Goal: Task Accomplishment & Management: Manage account settings

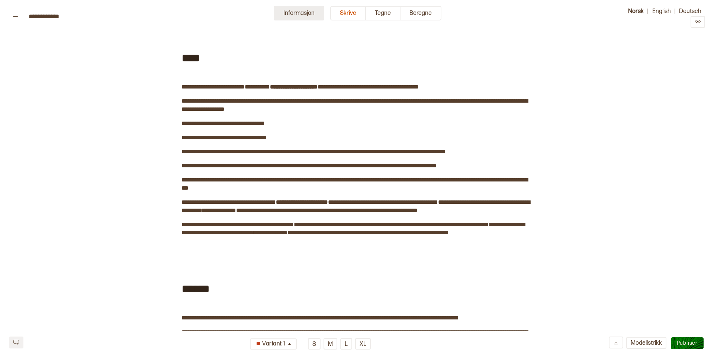
click at [292, 12] on button "Informasjon" at bounding box center [299, 13] width 51 height 15
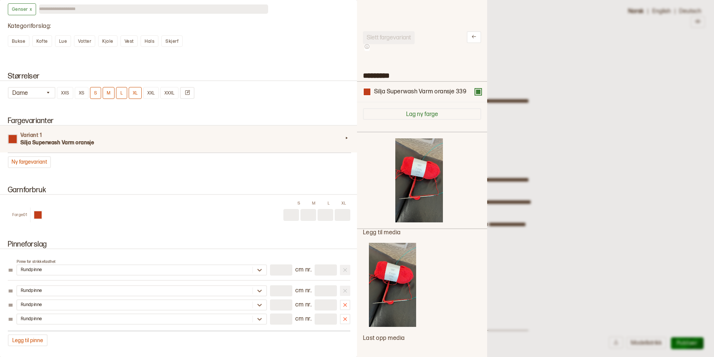
scroll to position [401, 0]
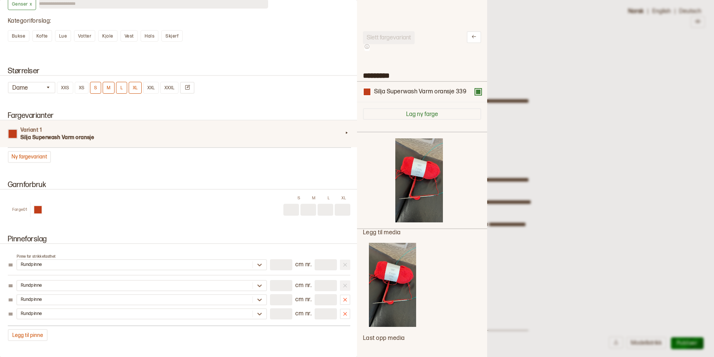
click at [328, 208] on input at bounding box center [326, 210] width 16 height 12
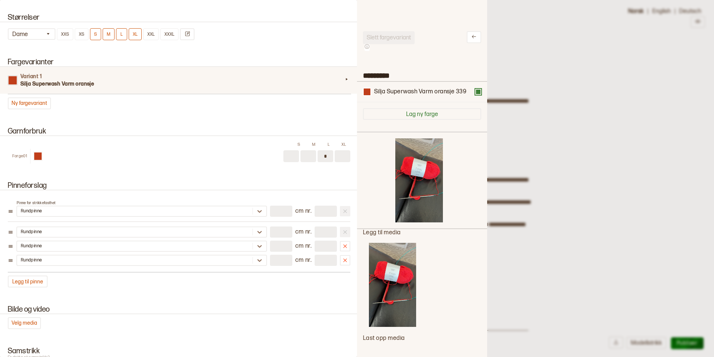
scroll to position [458, 0]
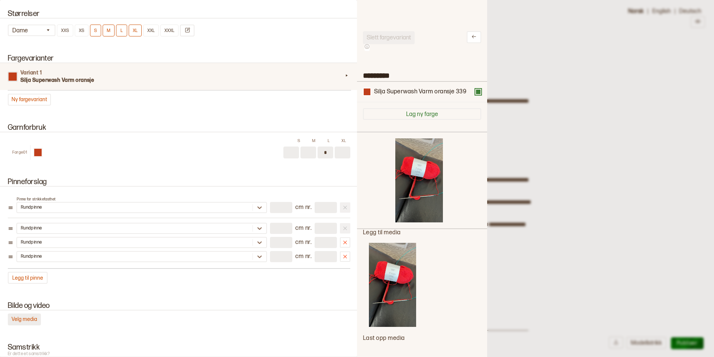
type input "*"
click at [29, 320] on button "Velg media" at bounding box center [24, 320] width 33 height 12
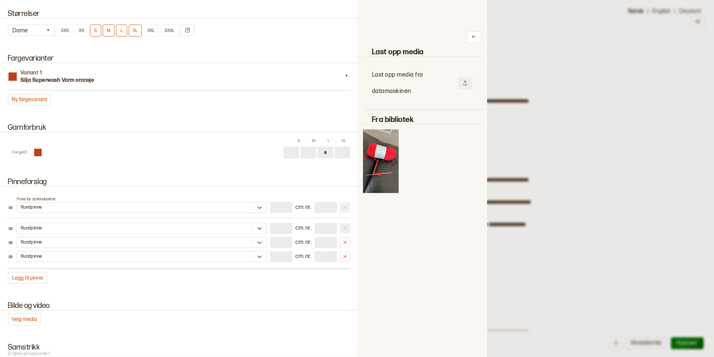
click at [466, 84] on icon at bounding box center [465, 82] width 5 height 5
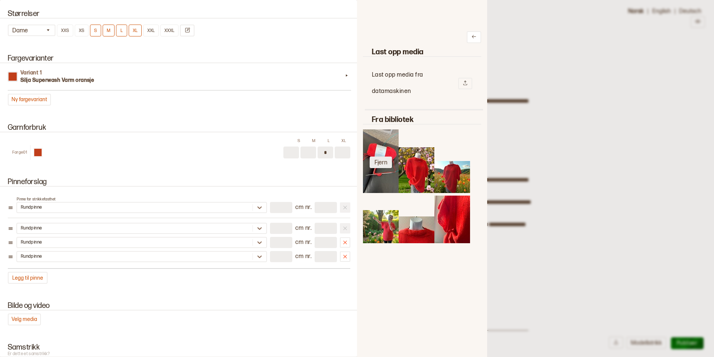
click at [383, 163] on button "Fjern" at bounding box center [381, 163] width 22 height 12
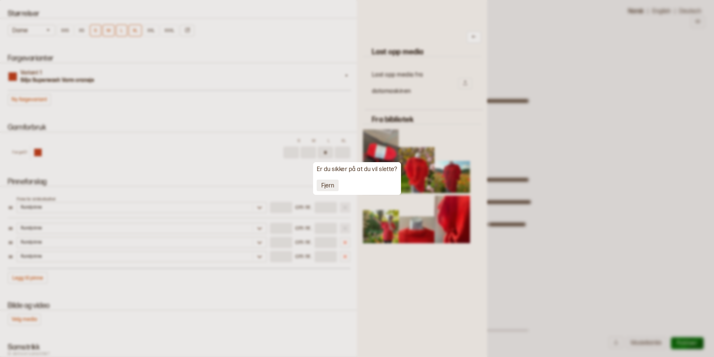
click at [326, 185] on button "Fjern" at bounding box center [328, 186] width 22 height 12
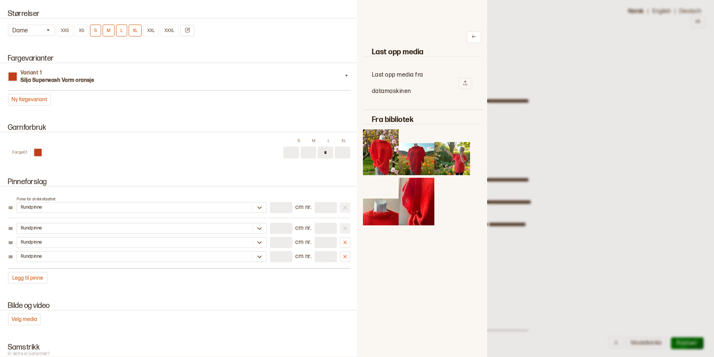
scroll to position [0, 0]
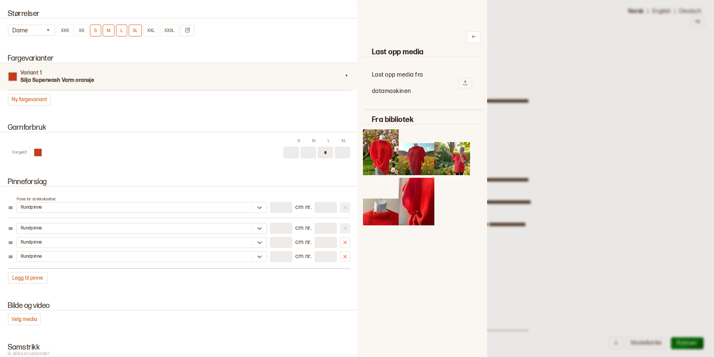
click at [239, 76] on h4 "Variant 1" at bounding box center [181, 72] width 323 height 7
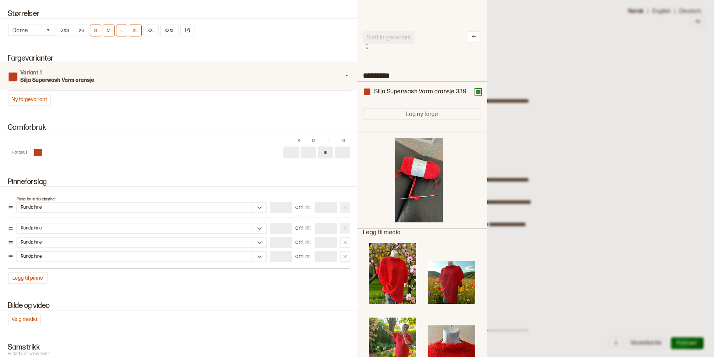
scroll to position [223, 130]
click at [420, 178] on button "Fjern" at bounding box center [421, 181] width 22 height 12
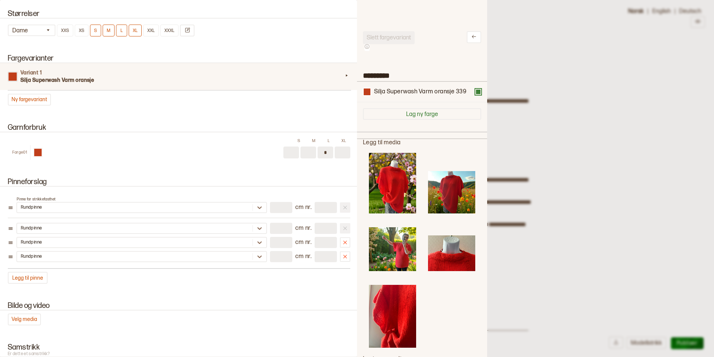
click at [392, 191] on img at bounding box center [392, 183] width 47 height 61
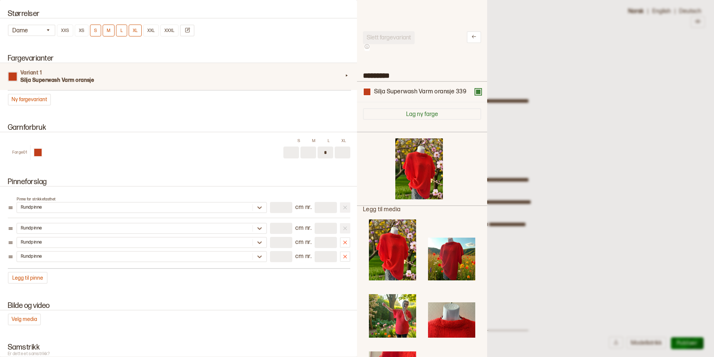
click at [456, 262] on img at bounding box center [451, 259] width 47 height 43
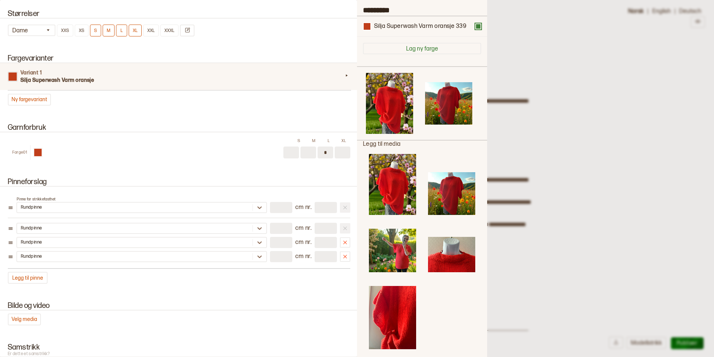
scroll to position [66, 0]
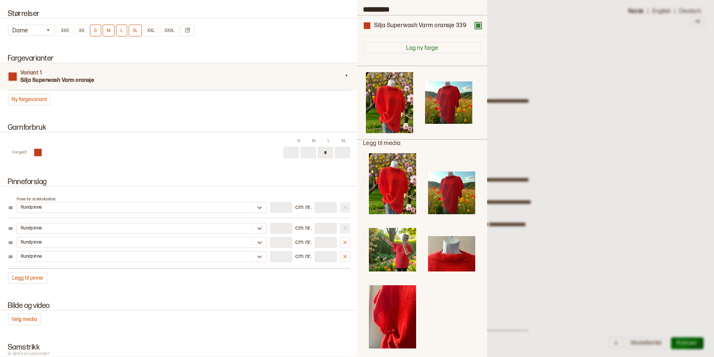
click at [400, 245] on img at bounding box center [392, 250] width 47 height 44
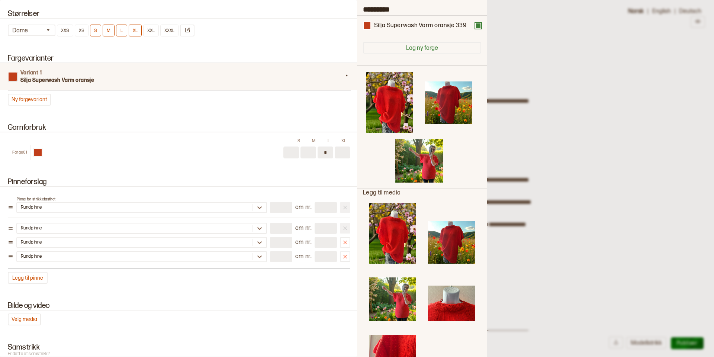
click at [449, 305] on img at bounding box center [451, 303] width 47 height 35
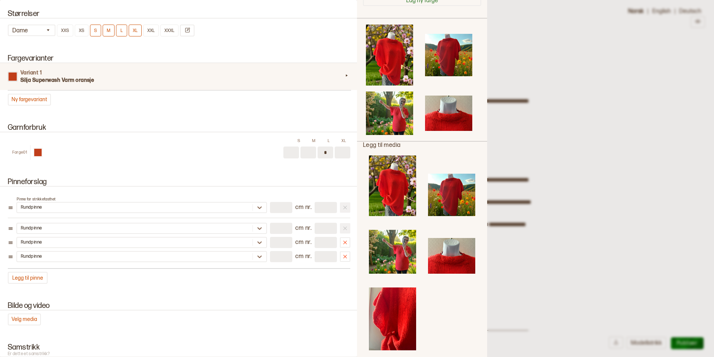
scroll to position [126, 0]
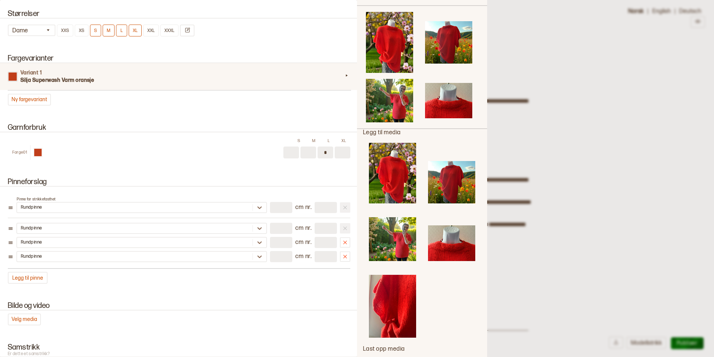
click at [399, 304] on img at bounding box center [392, 306] width 47 height 63
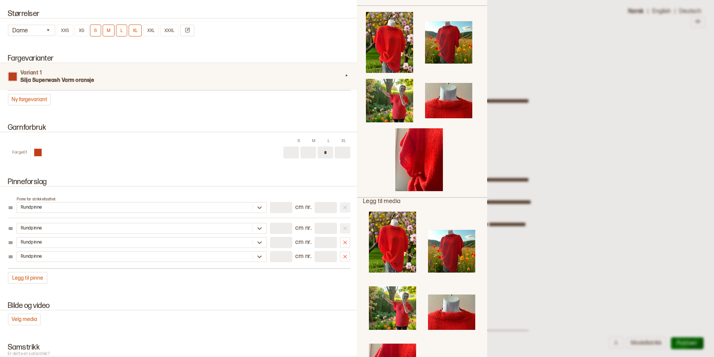
click at [619, 90] on div at bounding box center [357, 178] width 714 height 357
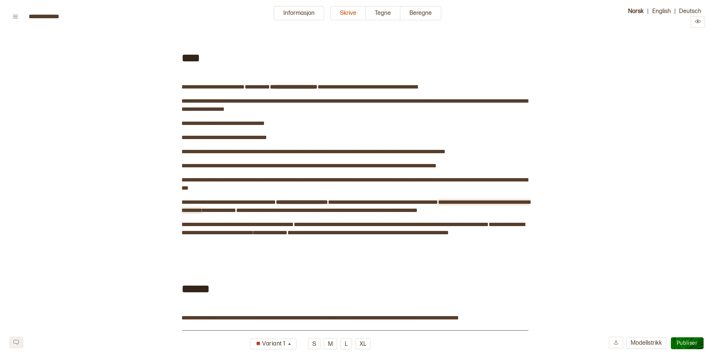
click at [196, 211] on span "**********" at bounding box center [356, 206] width 349 height 14
click at [530, 202] on span "**********" at bounding box center [356, 206] width 349 height 14
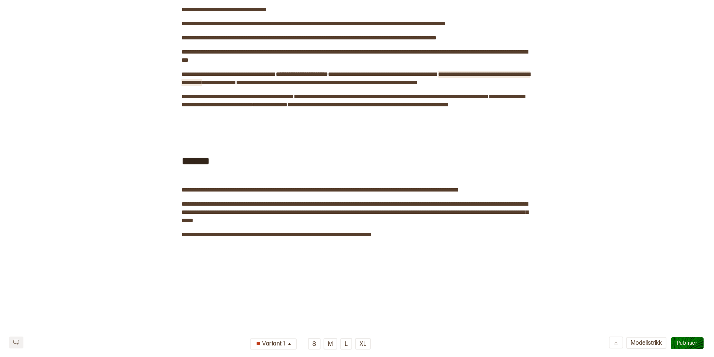
scroll to position [132, 0]
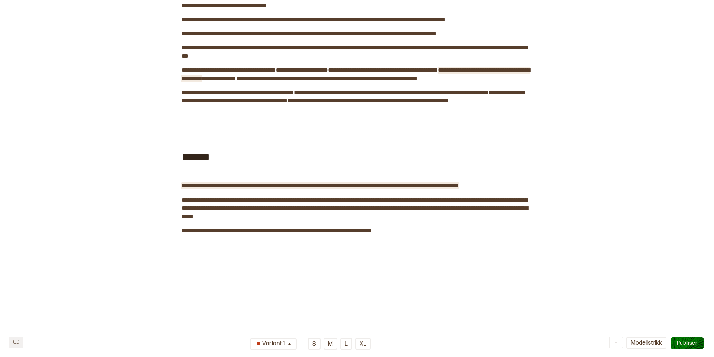
click at [345, 189] on span "**********" at bounding box center [321, 186] width 278 height 6
click at [242, 219] on span "**********" at bounding box center [355, 208] width 347 height 22
click at [244, 219] on span "**********" at bounding box center [355, 208] width 347 height 22
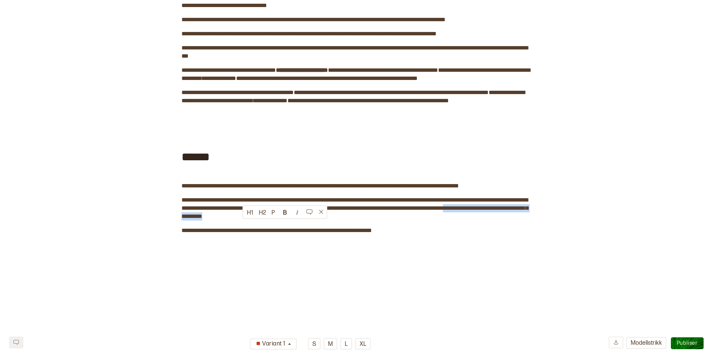
drag, startPoint x: 243, startPoint y: 226, endPoint x: 368, endPoint y: 225, distance: 124.3
click at [368, 225] on div "**********" at bounding box center [357, 70] width 351 height 330
click at [287, 211] on button "B" at bounding box center [285, 212] width 12 height 12
click at [205, 233] on span "**********" at bounding box center [277, 231] width 190 height 6
click at [372, 224] on div "**********" at bounding box center [357, 70] width 351 height 330
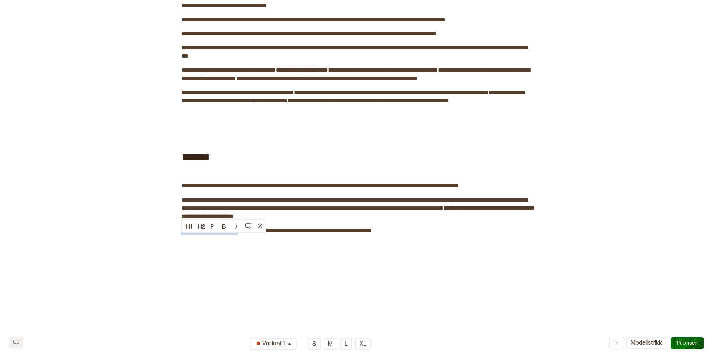
drag, startPoint x: 240, startPoint y: 239, endPoint x: 179, endPoint y: 238, distance: 61.0
click at [179, 238] on div "**********" at bounding box center [357, 159] width 714 height 508
click at [342, 235] on div "**********" at bounding box center [357, 70] width 351 height 330
click at [421, 227] on div "**********" at bounding box center [357, 70] width 351 height 330
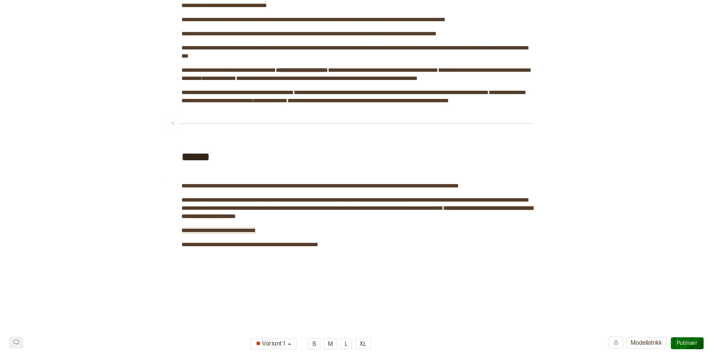
scroll to position [0, 0]
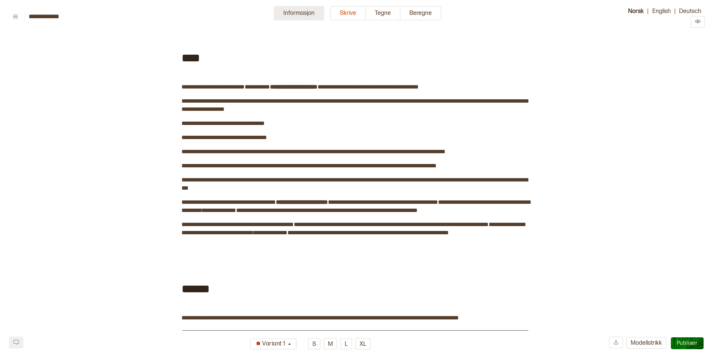
click at [298, 13] on button "Informasjon" at bounding box center [299, 13] width 51 height 15
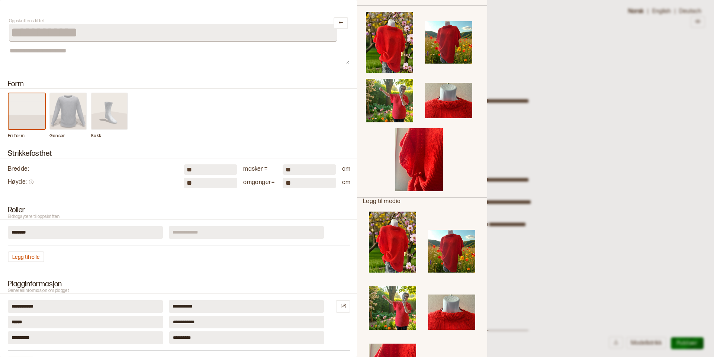
click at [71, 114] on img at bounding box center [68, 111] width 36 height 36
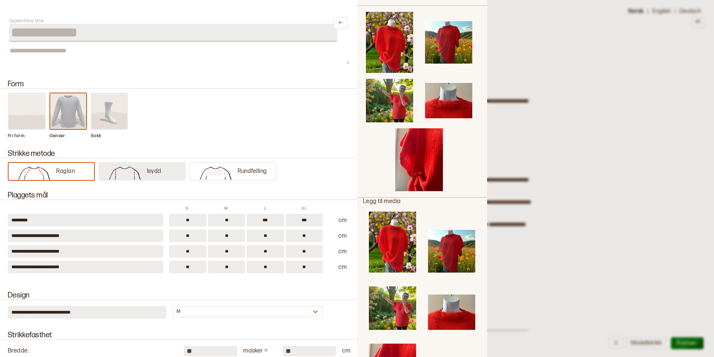
click at [126, 171] on img at bounding box center [125, 172] width 44 height 15
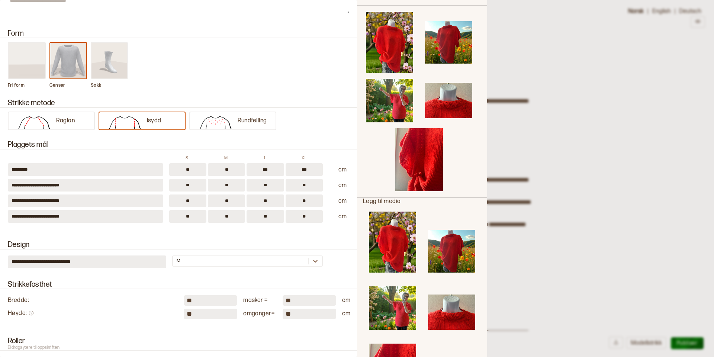
scroll to position [53, 0]
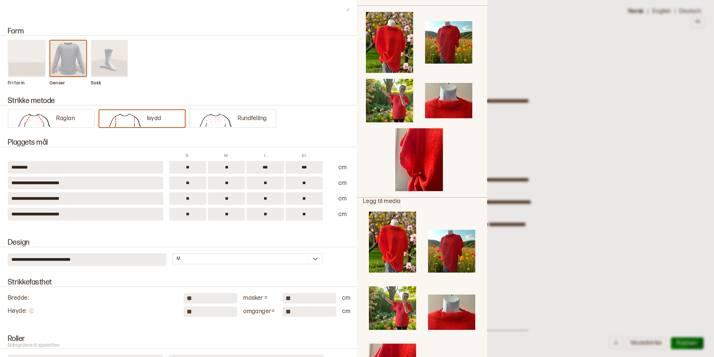
click at [271, 199] on input "**" at bounding box center [265, 198] width 37 height 13
type input "*"
type input "**"
click at [312, 200] on input "**" at bounding box center [304, 198] width 37 height 13
type input "*"
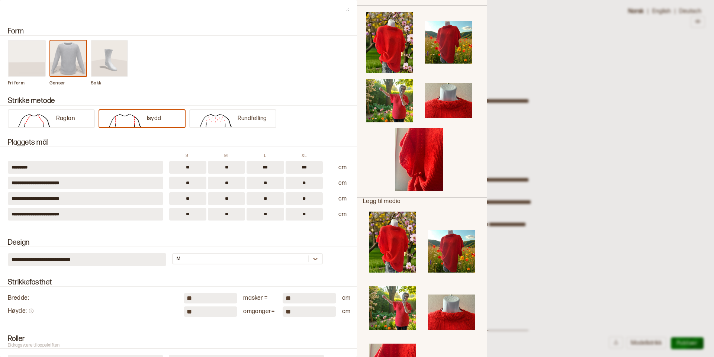
type input "**"
click at [234, 199] on input "**" at bounding box center [226, 198] width 37 height 13
type input "*"
type input "**"
click at [195, 196] on input "**" at bounding box center [187, 198] width 37 height 13
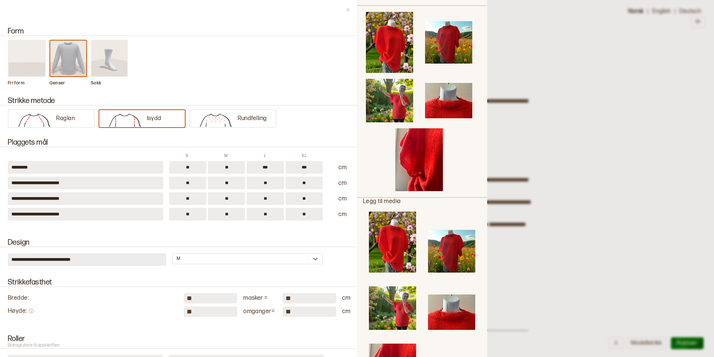
type input "*"
type input "**"
click at [323, 128] on div "Strikke metode Raglan Isydd Rundfelling" at bounding box center [178, 109] width 357 height 42
click at [621, 86] on div at bounding box center [357, 178] width 714 height 357
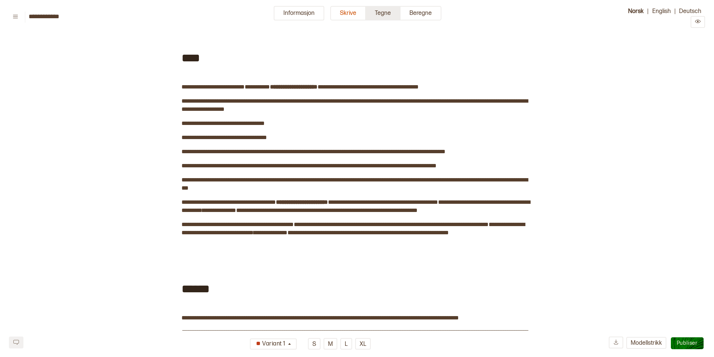
click at [385, 13] on button "Tegne" at bounding box center [383, 13] width 35 height 15
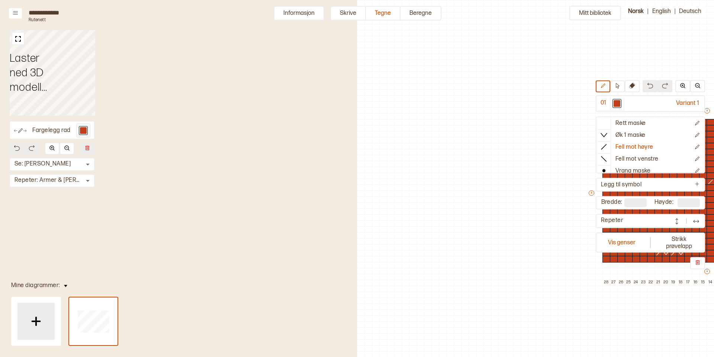
scroll to position [18, 305]
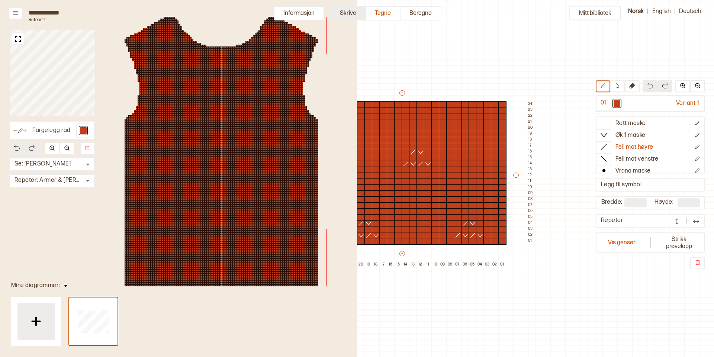
click at [351, 16] on button "Skrive" at bounding box center [348, 13] width 36 height 15
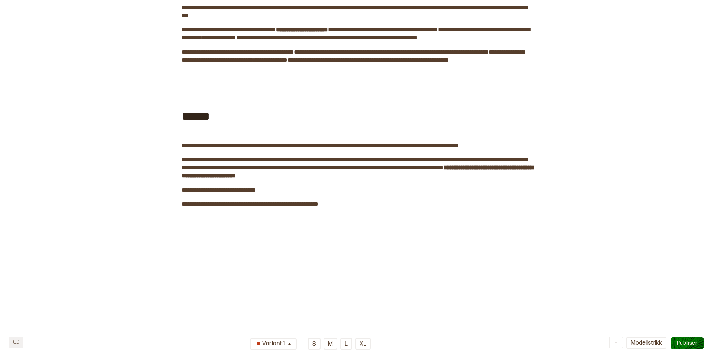
scroll to position [176, 0]
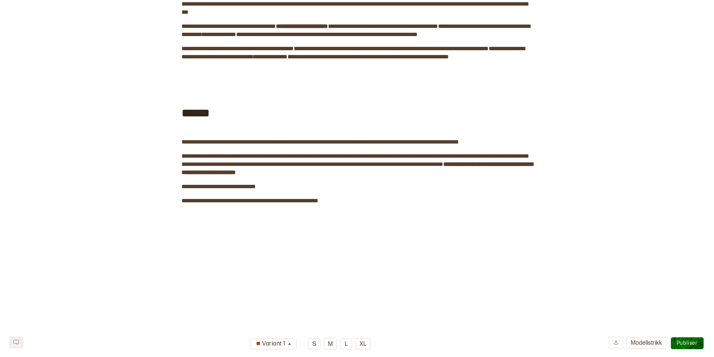
click at [688, 341] on span "Publiser" at bounding box center [687, 343] width 21 height 6
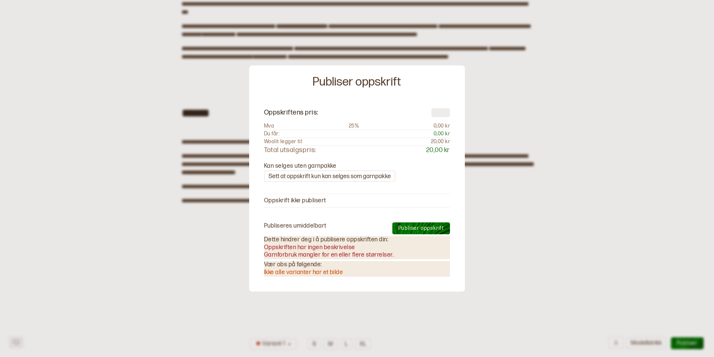
click at [435, 113] on input "number" at bounding box center [441, 112] width 19 height 9
type input "**"
click at [522, 200] on div at bounding box center [357, 178] width 714 height 357
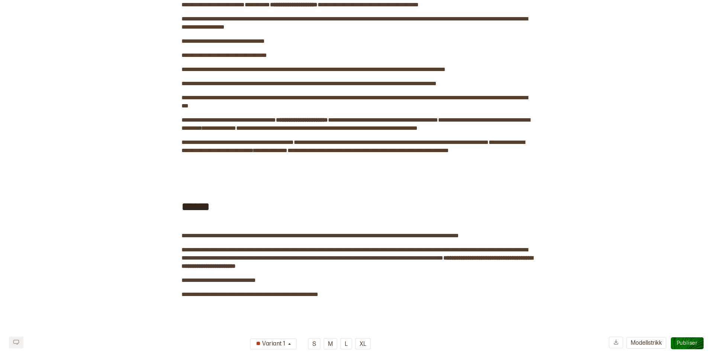
scroll to position [0, 0]
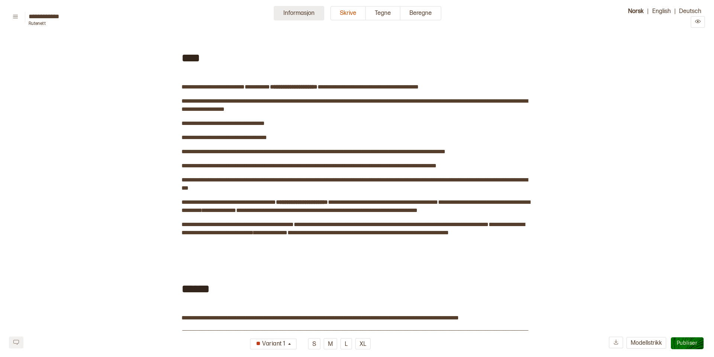
click at [295, 14] on button "Informasjon" at bounding box center [299, 13] width 51 height 15
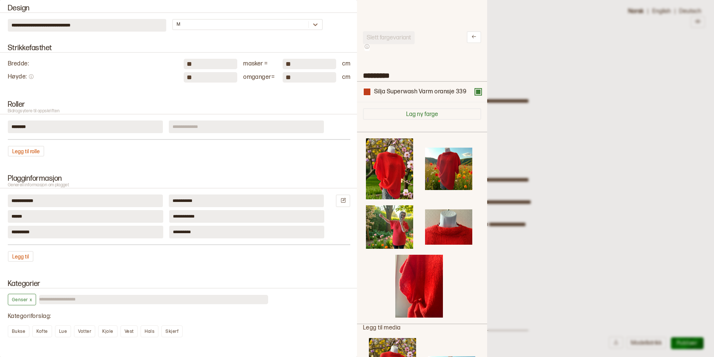
scroll to position [288, 0]
click at [189, 126] on input at bounding box center [246, 126] width 155 height 13
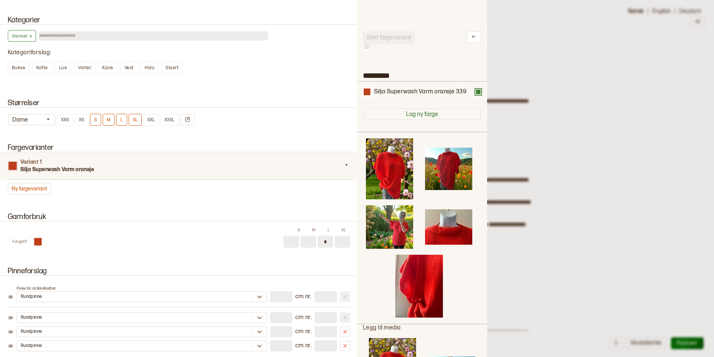
scroll to position [566, 0]
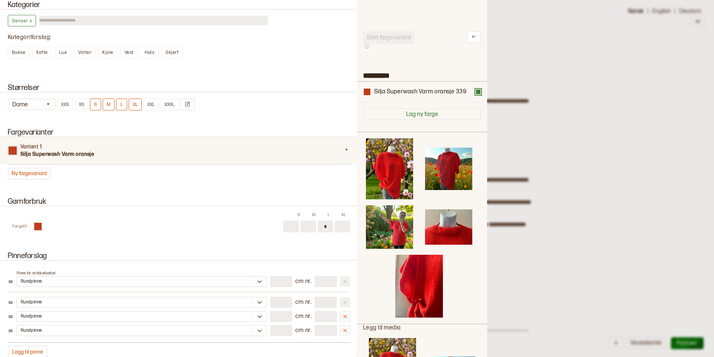
type input "**********"
click at [340, 223] on input at bounding box center [343, 227] width 16 height 12
type input "*"
click at [312, 227] on input at bounding box center [309, 227] width 16 height 12
type input "*"
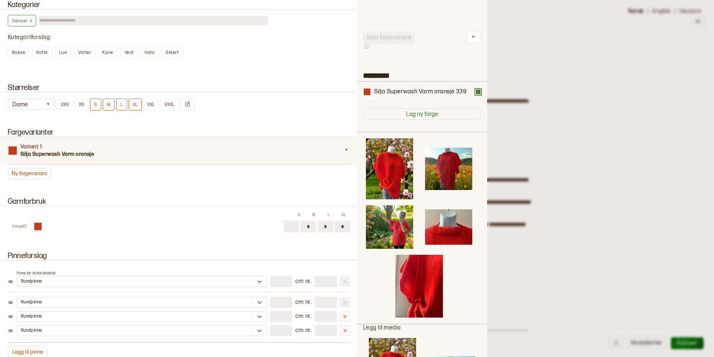
click at [291, 227] on input at bounding box center [291, 227] width 16 height 12
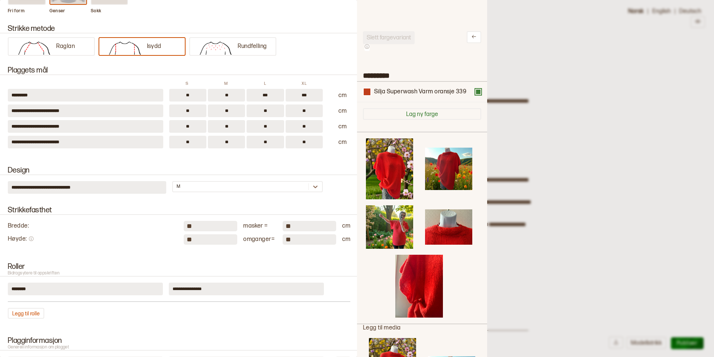
scroll to position [0, 0]
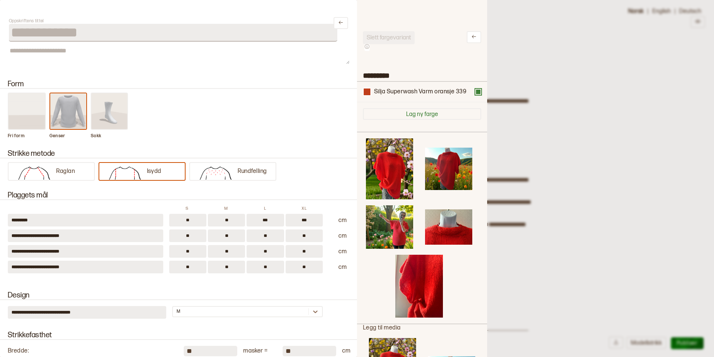
type input "*"
click at [614, 107] on div at bounding box center [357, 178] width 714 height 357
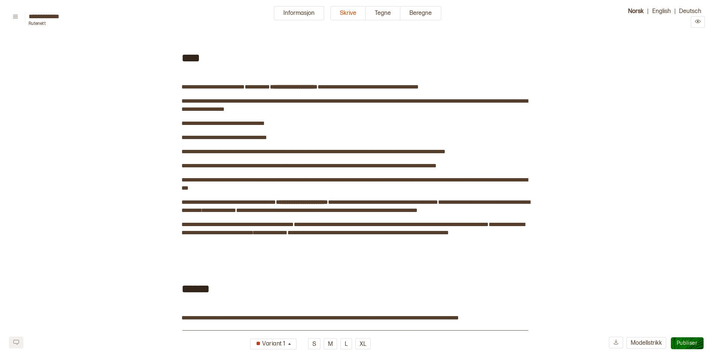
click at [685, 342] on span "Publiser" at bounding box center [687, 343] width 21 height 6
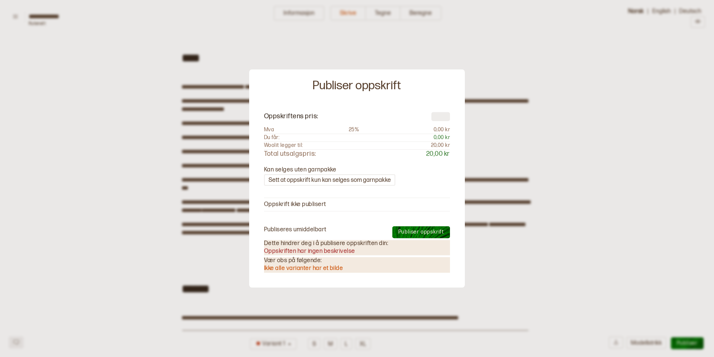
click at [423, 35] on div at bounding box center [357, 178] width 714 height 357
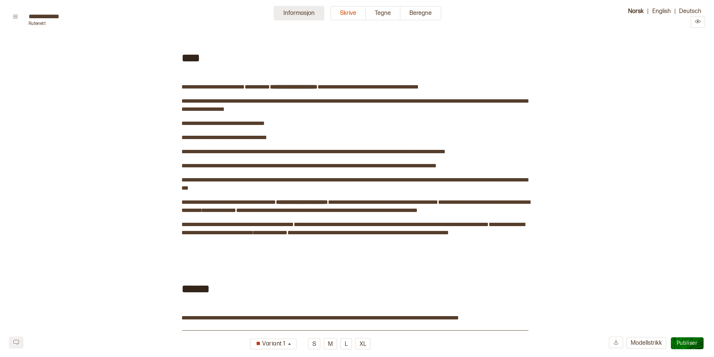
click at [285, 14] on button "Informasjon" at bounding box center [299, 13] width 51 height 15
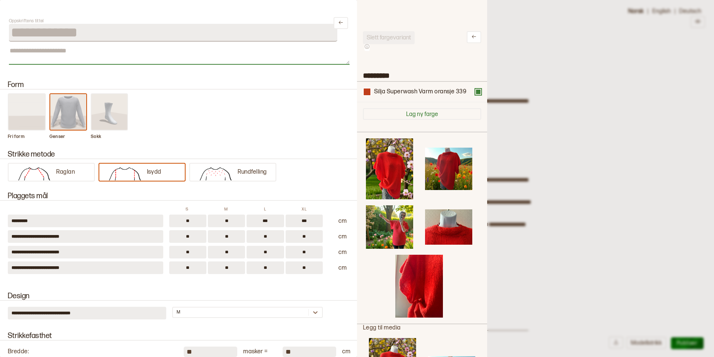
click at [46, 54] on textarea at bounding box center [179, 55] width 341 height 19
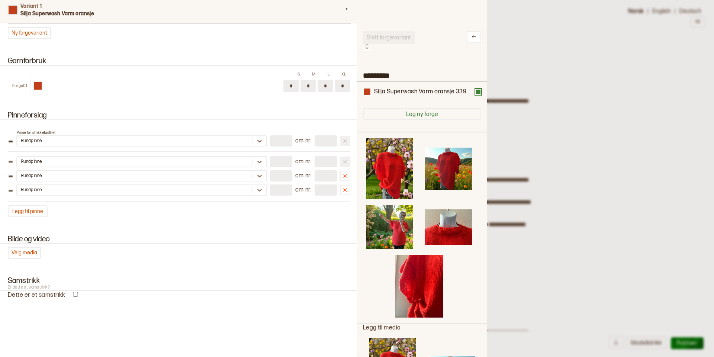
scroll to position [709, 0]
type textarea "**********"
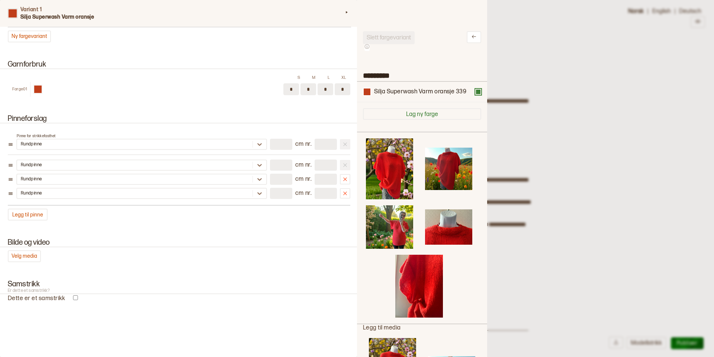
scroll to position [713, 0]
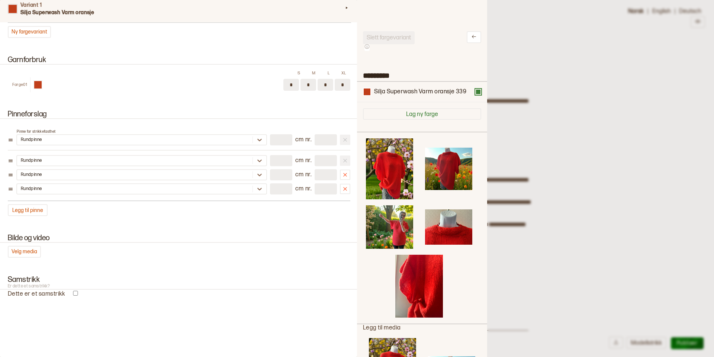
click at [600, 82] on div at bounding box center [357, 178] width 714 height 357
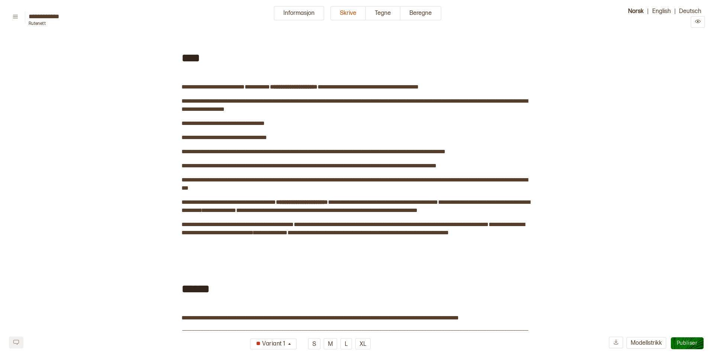
click at [687, 342] on span "Publiser" at bounding box center [687, 343] width 21 height 6
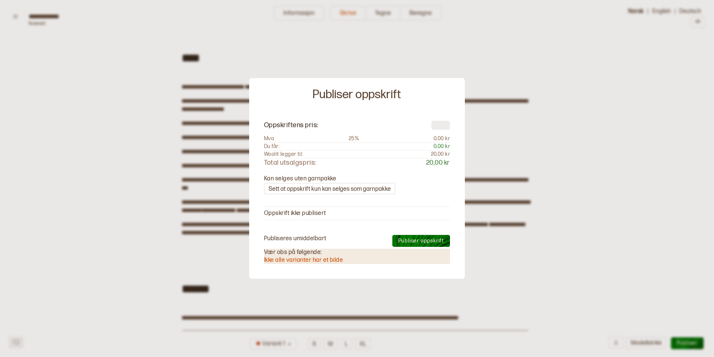
click at [435, 125] on input "number" at bounding box center [441, 125] width 19 height 9
type input "**"
click at [421, 239] on span "Publiser oppskrift" at bounding box center [421, 241] width 46 height 6
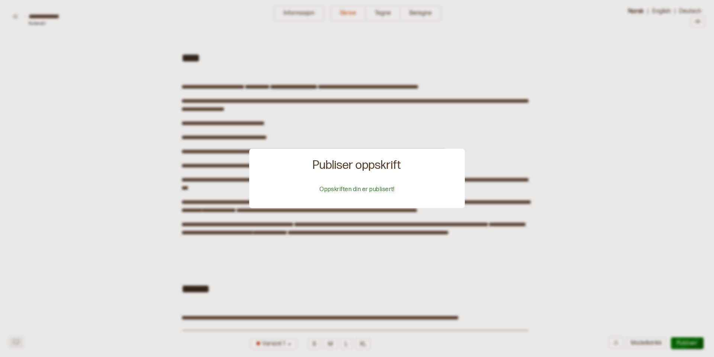
click at [299, 86] on div at bounding box center [357, 178] width 714 height 357
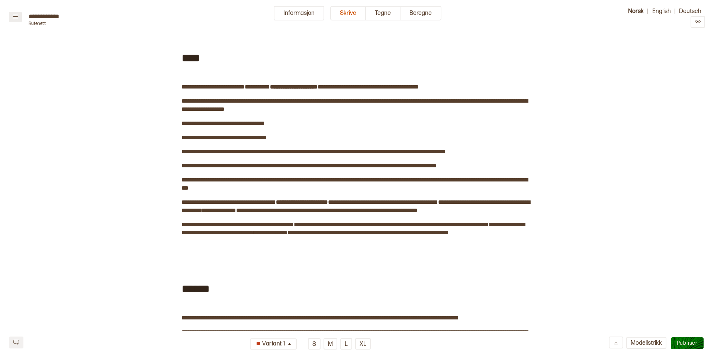
click at [15, 17] on icon at bounding box center [16, 17] width 6 height 6
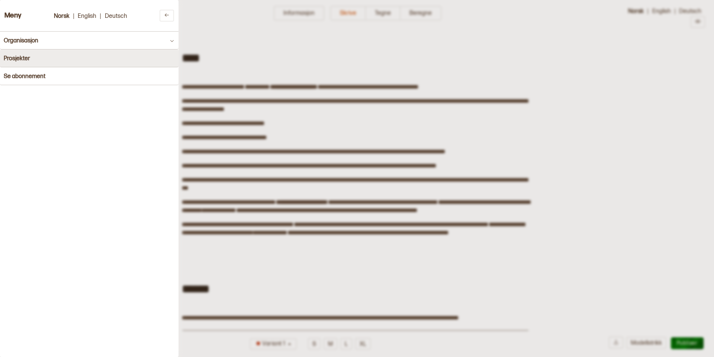
click at [28, 58] on h4 "Prosjekter" at bounding box center [17, 58] width 26 height 7
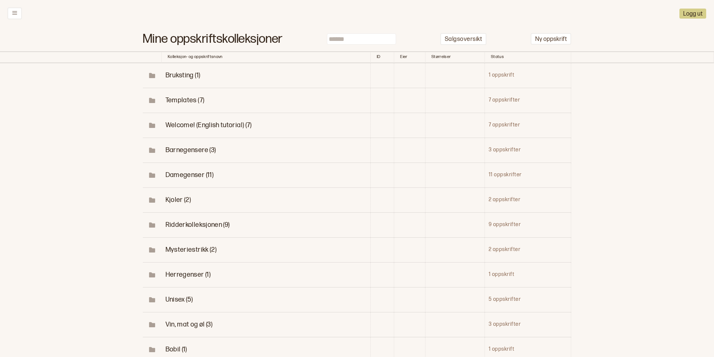
click at [186, 174] on span "Damegenser (11)" at bounding box center [190, 175] width 48 height 8
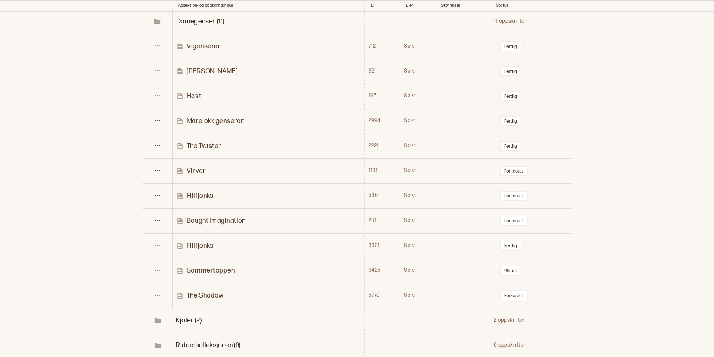
scroll to position [163, 0]
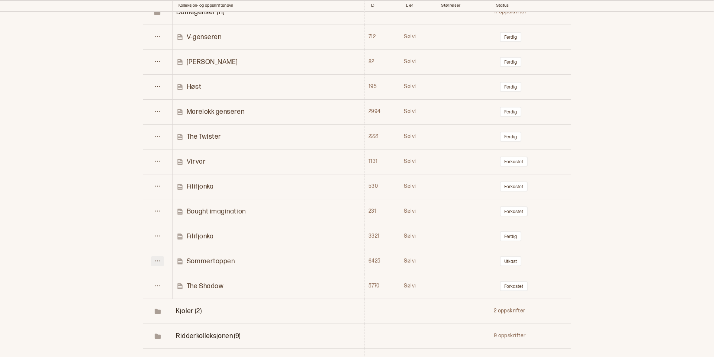
click at [159, 259] on icon at bounding box center [158, 261] width 6 height 6
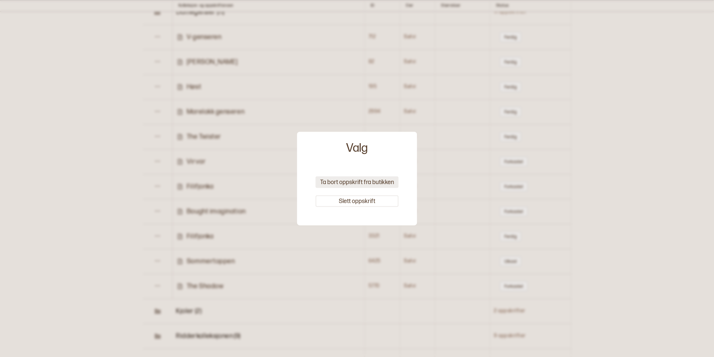
click at [351, 182] on button "Ta bort oppskrift fra butikken" at bounding box center [357, 182] width 83 height 12
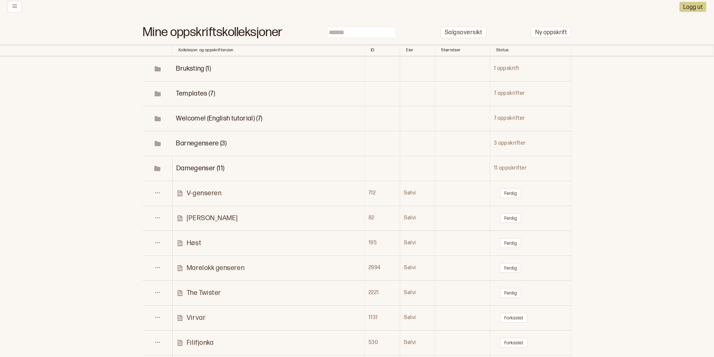
scroll to position [5, 0]
click at [195, 93] on span "Templates (7)" at bounding box center [195, 95] width 39 height 8
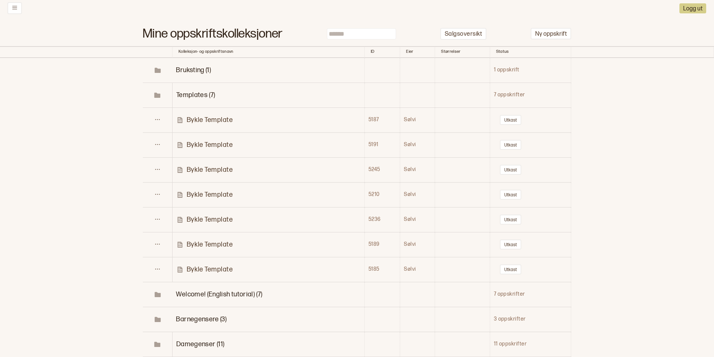
click at [199, 123] on p "Bykle Template" at bounding box center [210, 120] width 46 height 9
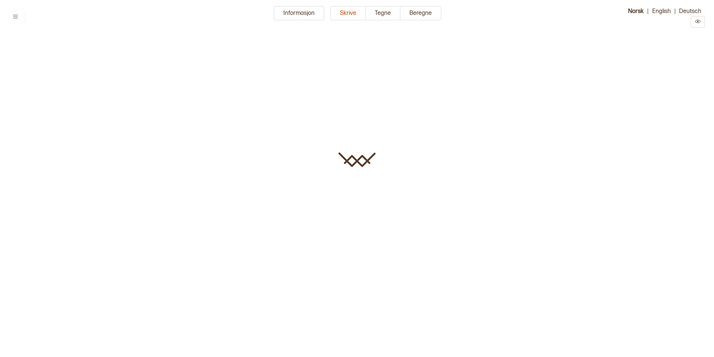
type input "**********"
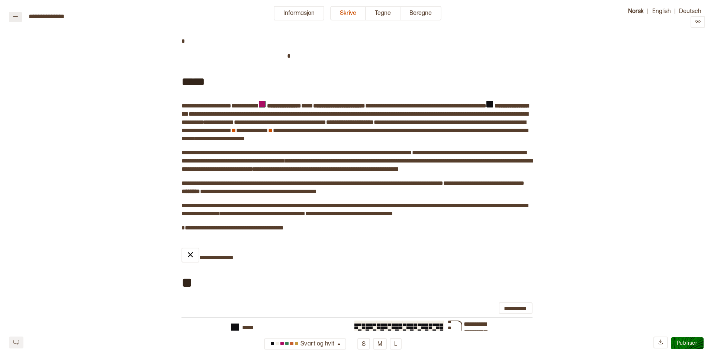
click at [15, 15] on icon at bounding box center [16, 17] width 6 height 6
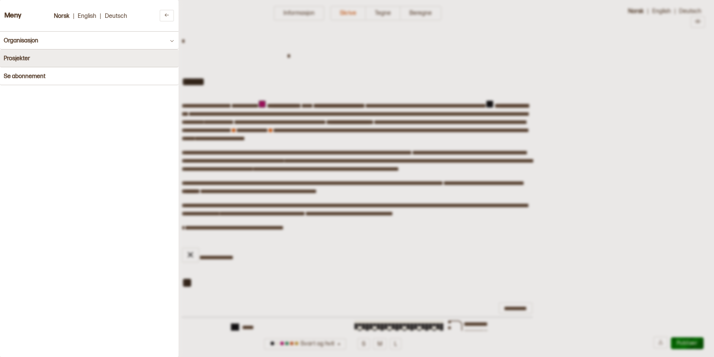
click at [22, 59] on h4 "Prosjekter" at bounding box center [17, 58] width 26 height 7
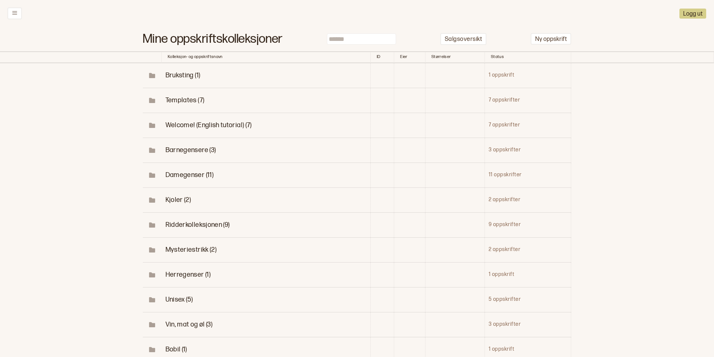
click at [151, 100] on icon at bounding box center [153, 101] width 6 height 4
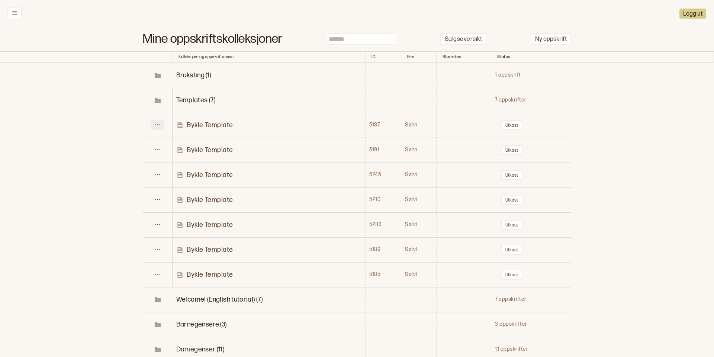
click at [160, 126] on icon at bounding box center [158, 125] width 6 height 6
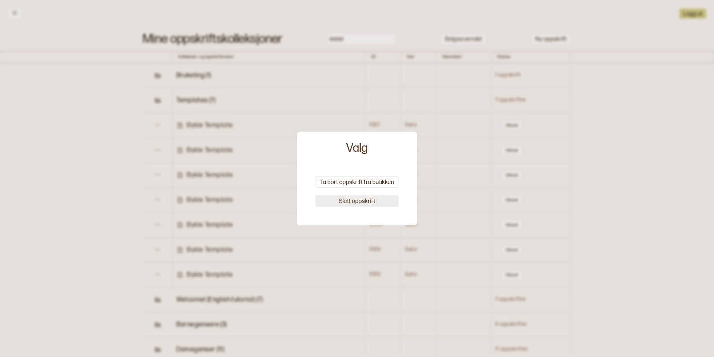
click at [355, 201] on button "Slett oppskrift" at bounding box center [357, 201] width 83 height 12
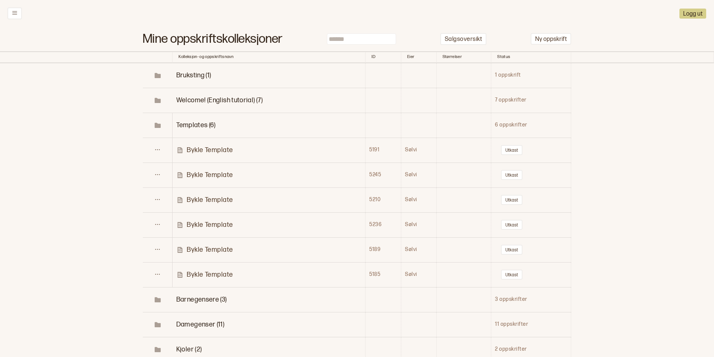
click at [201, 149] on p "Bykle Template" at bounding box center [210, 150] width 46 height 9
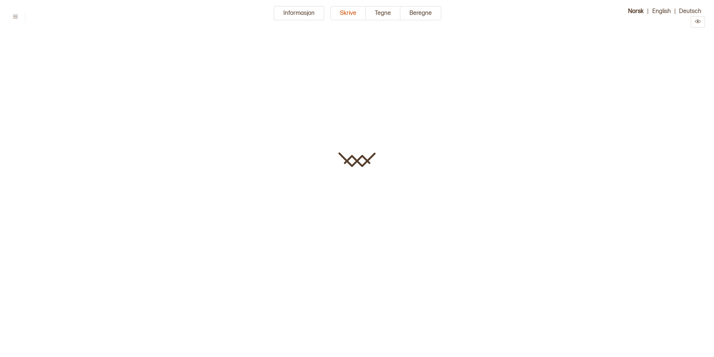
type input "**********"
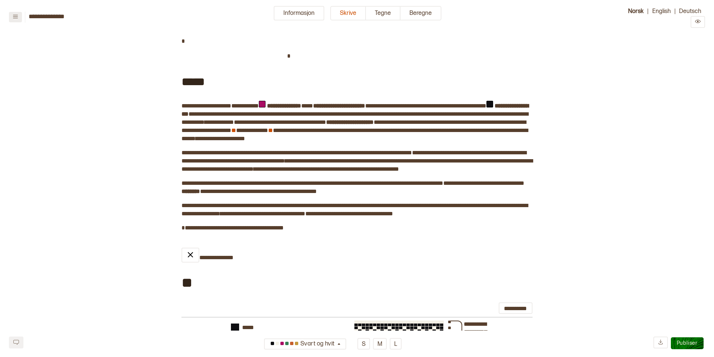
click at [17, 16] on icon at bounding box center [16, 17] width 6 height 6
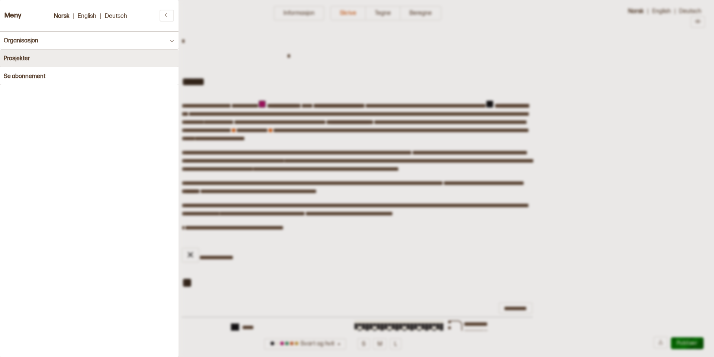
click at [20, 54] on button "Prosjekter" at bounding box center [89, 58] width 179 height 18
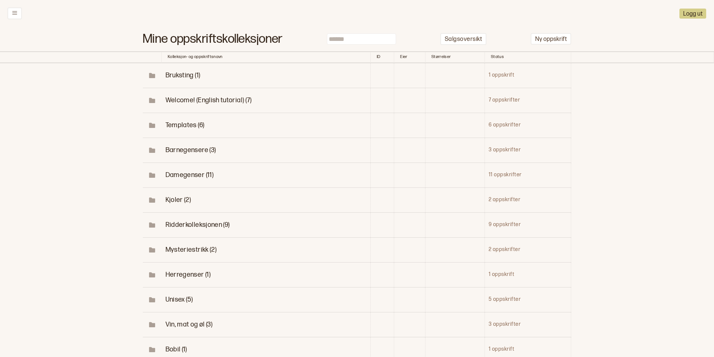
click at [151, 126] on icon at bounding box center [153, 126] width 6 height 4
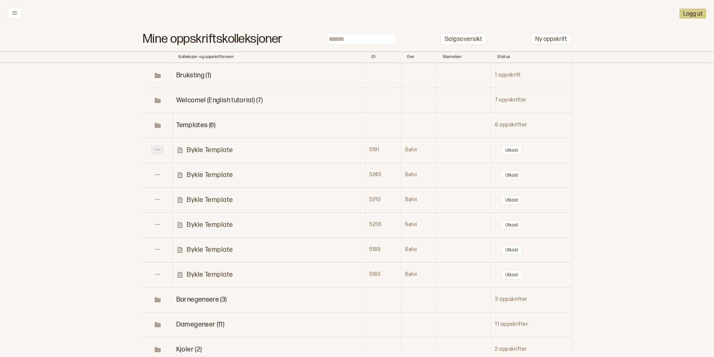
click at [158, 150] on icon at bounding box center [158, 150] width 6 height 6
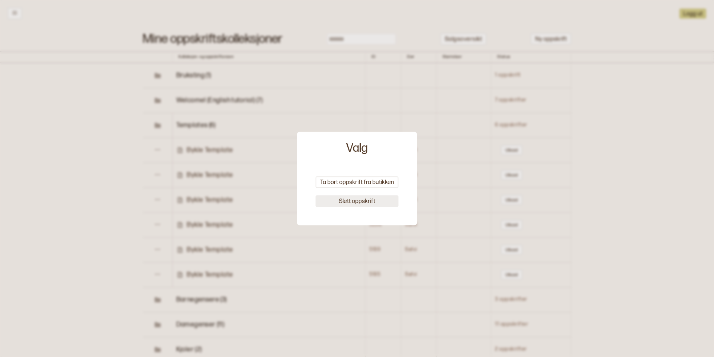
click at [343, 201] on button "Slett oppskrift" at bounding box center [357, 201] width 83 height 12
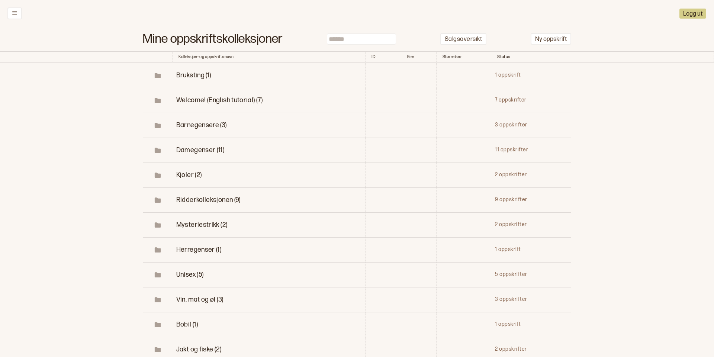
click at [201, 73] on span "Bruksting (1)" at bounding box center [193, 75] width 35 height 8
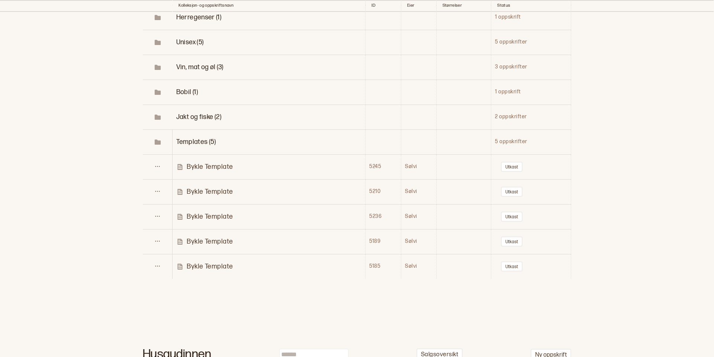
scroll to position [259, 0]
click at [156, 162] on icon at bounding box center [158, 165] width 6 height 6
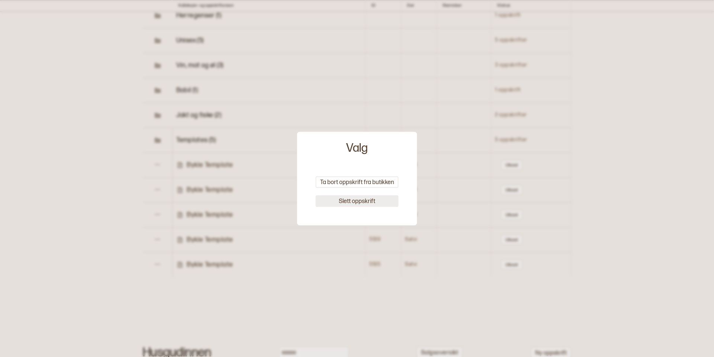
click at [355, 199] on button "Slett oppskrift" at bounding box center [357, 201] width 83 height 12
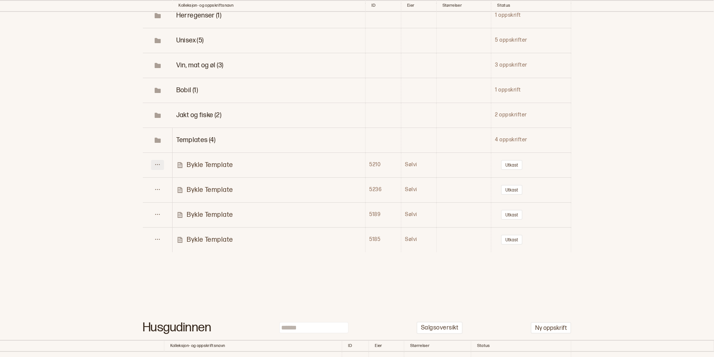
click at [160, 164] on icon at bounding box center [158, 165] width 6 height 6
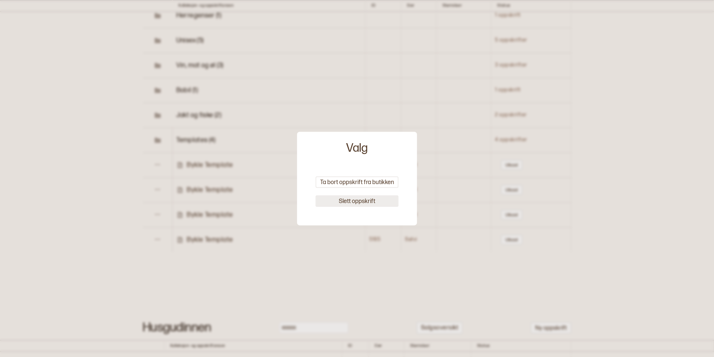
click at [345, 199] on button "Slett oppskrift" at bounding box center [357, 201] width 83 height 12
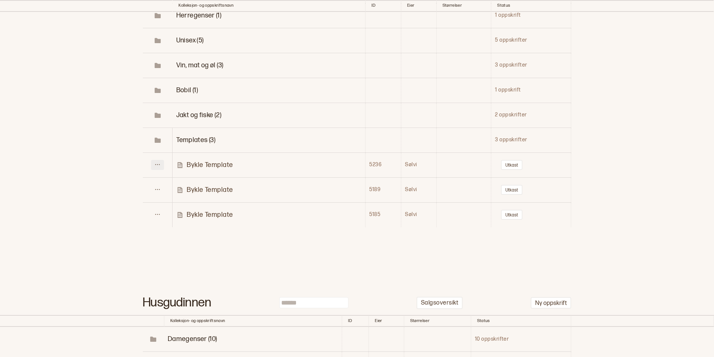
click at [158, 164] on icon at bounding box center [157, 164] width 4 height 1
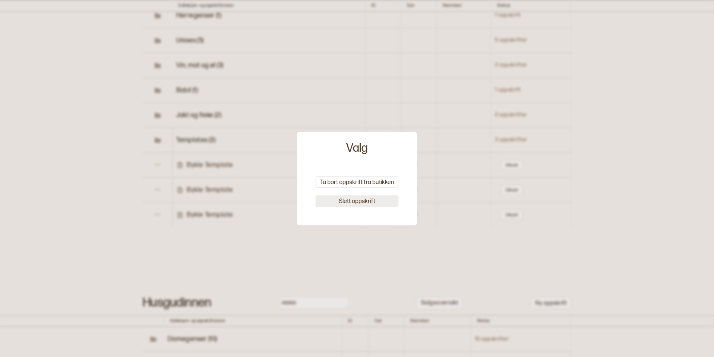
click at [352, 202] on button "Slett oppskrift" at bounding box center [357, 201] width 83 height 12
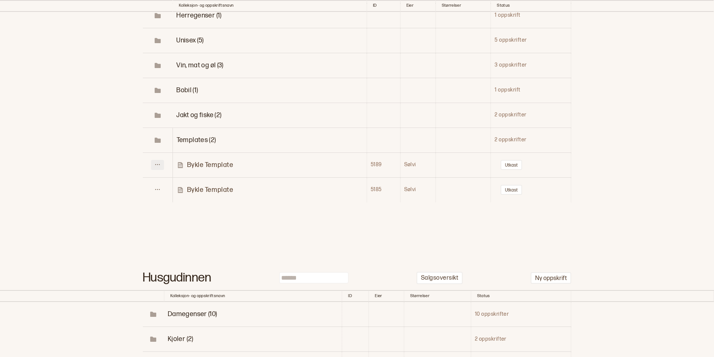
click at [158, 162] on icon at bounding box center [158, 165] width 6 height 6
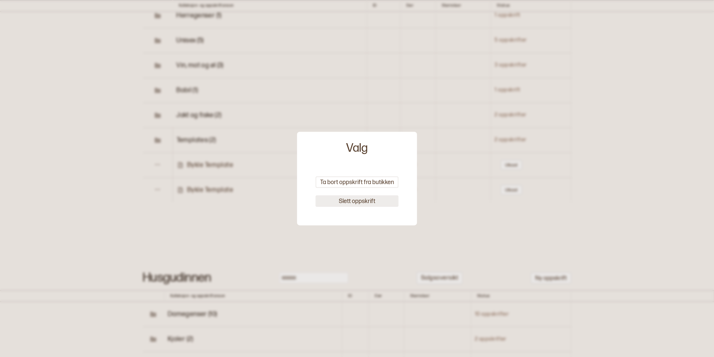
click at [339, 201] on button "Slett oppskrift" at bounding box center [357, 201] width 83 height 12
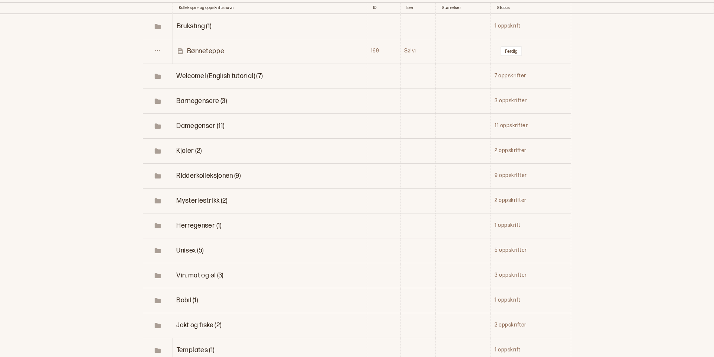
scroll to position [44, 0]
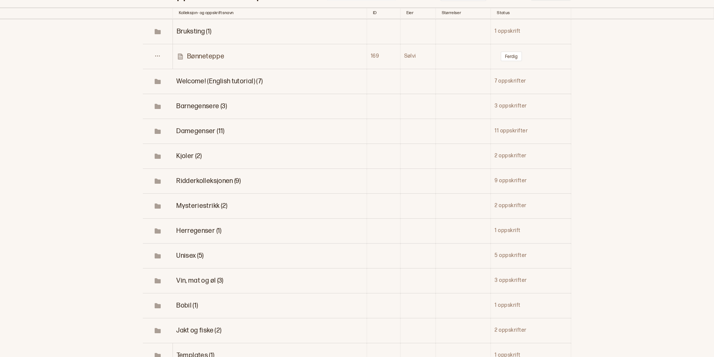
click at [157, 130] on icon at bounding box center [158, 132] width 6 height 4
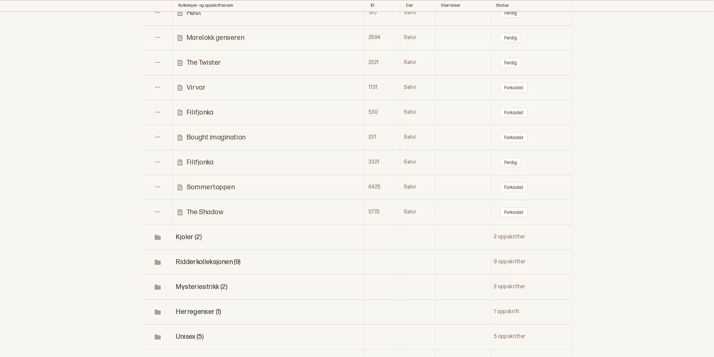
scroll to position [239, 0]
click at [159, 108] on icon at bounding box center [158, 111] width 6 height 6
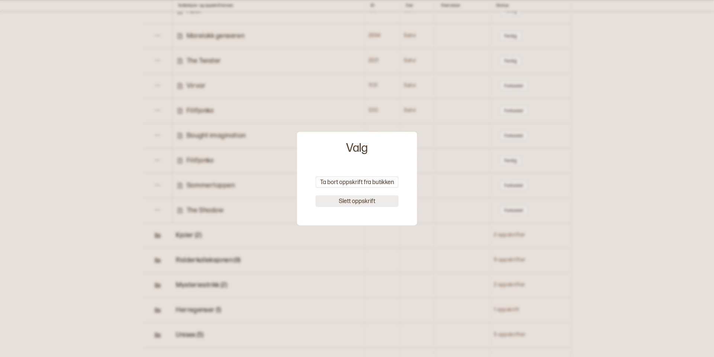
click at [352, 201] on button "Slett oppskrift" at bounding box center [357, 201] width 83 height 12
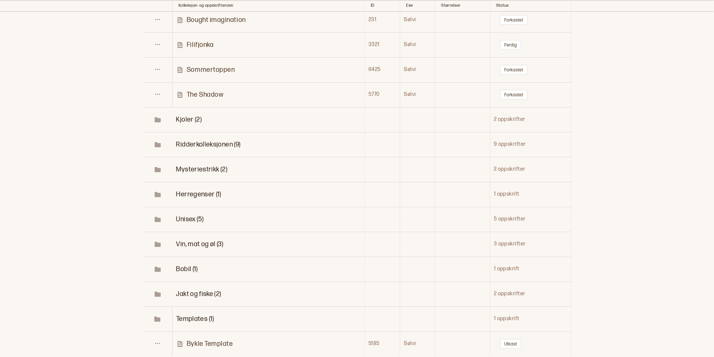
scroll to position [356, 0]
click at [203, 164] on span "Mysteriestrikk (2)" at bounding box center [201, 168] width 51 height 8
click at [194, 189] on p "Mysterie til Strikkecruise" at bounding box center [225, 193] width 76 height 9
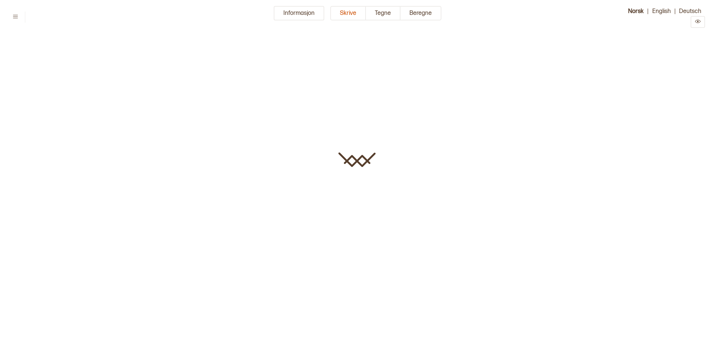
type input "**********"
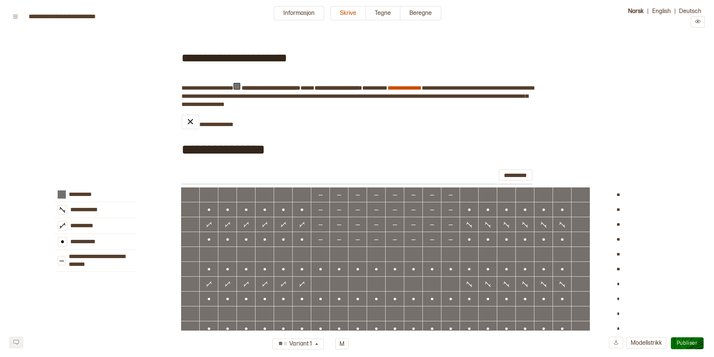
type input "**********"
click at [298, 13] on button "Informasjon" at bounding box center [299, 13] width 51 height 15
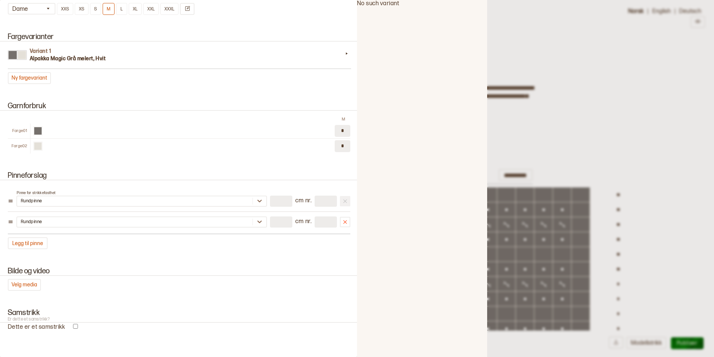
scroll to position [553, 0]
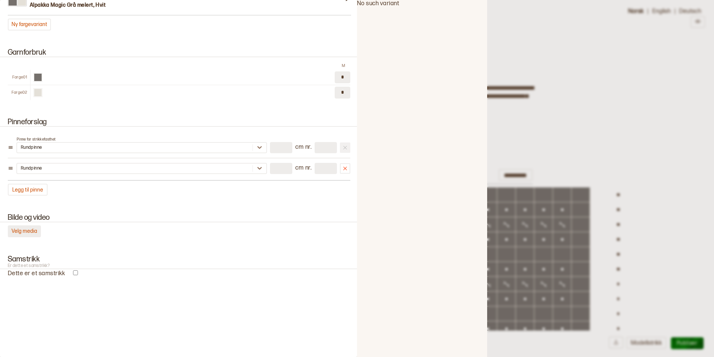
click at [29, 232] on button "Velg media" at bounding box center [24, 231] width 33 height 12
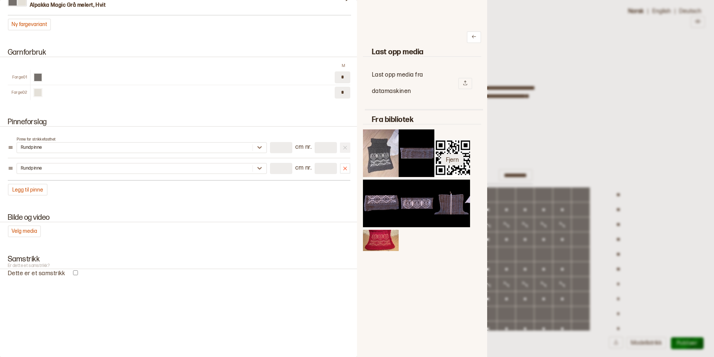
click at [450, 160] on button "Fjern" at bounding box center [452, 160] width 22 height 12
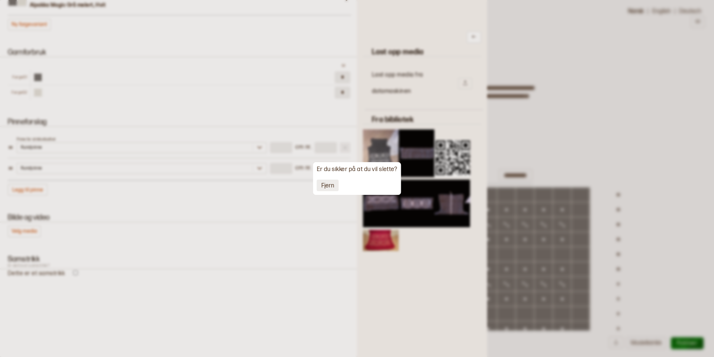
click at [327, 185] on button "Fjern" at bounding box center [328, 186] width 22 height 12
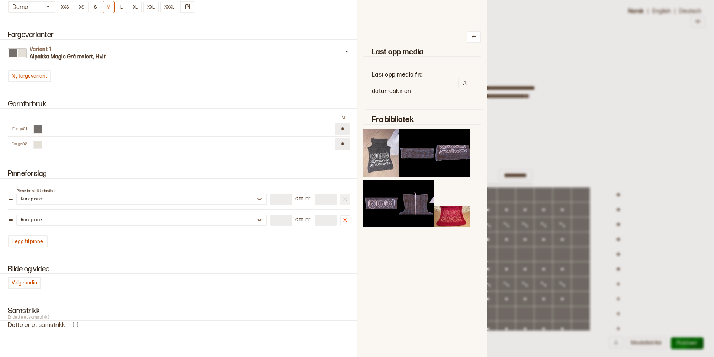
scroll to position [500, 0]
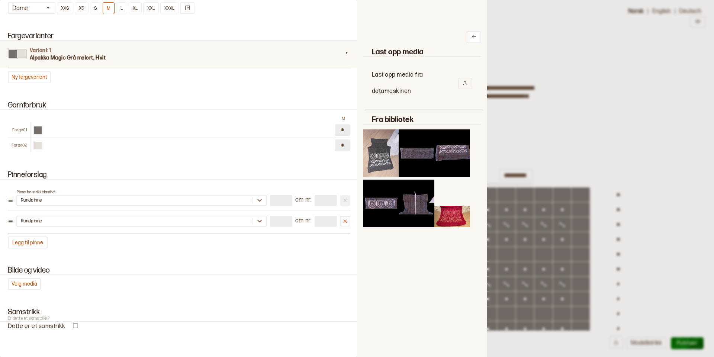
click at [183, 56] on h3 "Alpakka Magic Grå melert, Hvit" at bounding box center [186, 57] width 313 height 7
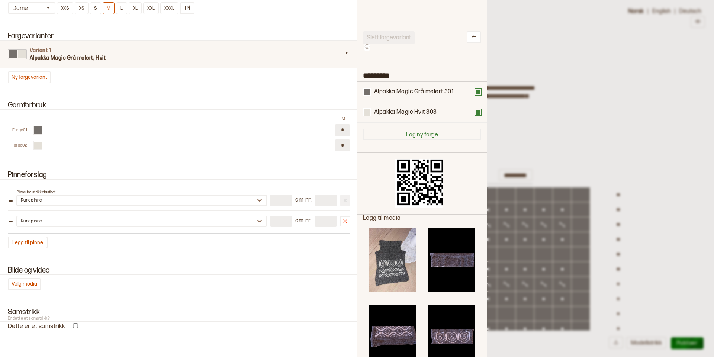
scroll to position [223, 130]
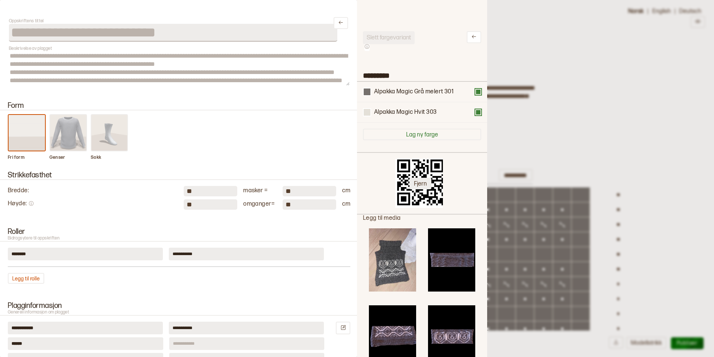
scroll to position [223, 130]
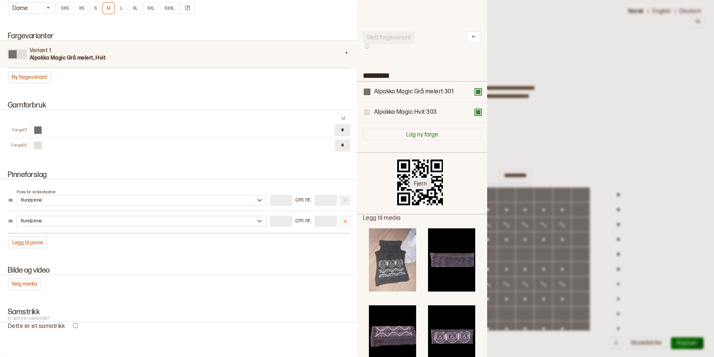
click at [419, 184] on button "Fjern" at bounding box center [421, 184] width 22 height 12
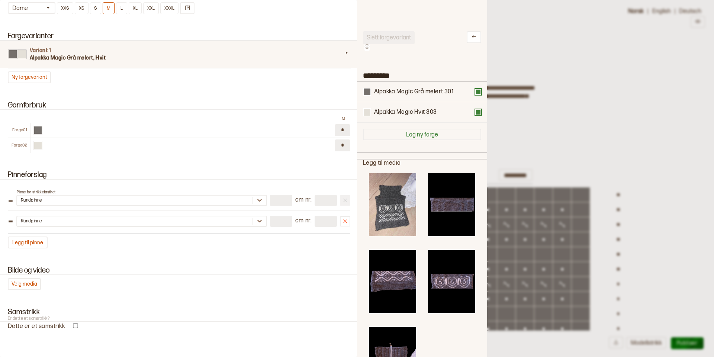
click at [388, 215] on img at bounding box center [392, 204] width 47 height 63
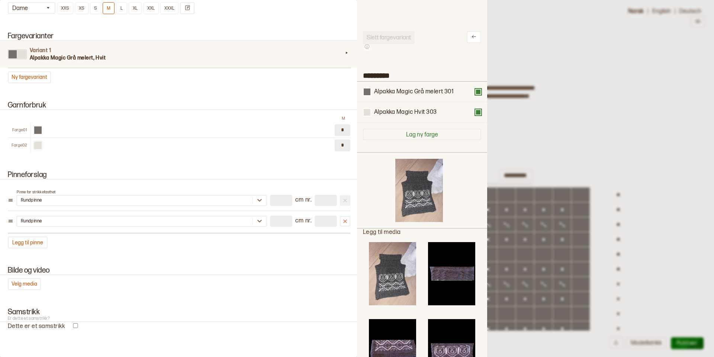
click at [603, 128] on div at bounding box center [357, 178] width 714 height 357
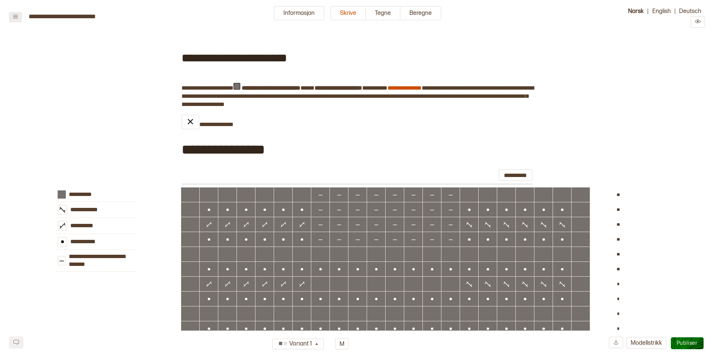
click at [16, 16] on icon at bounding box center [16, 17] width 6 height 6
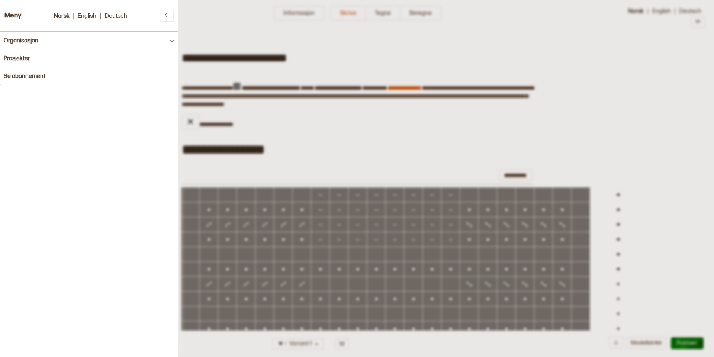
click at [478, 46] on div at bounding box center [357, 178] width 714 height 357
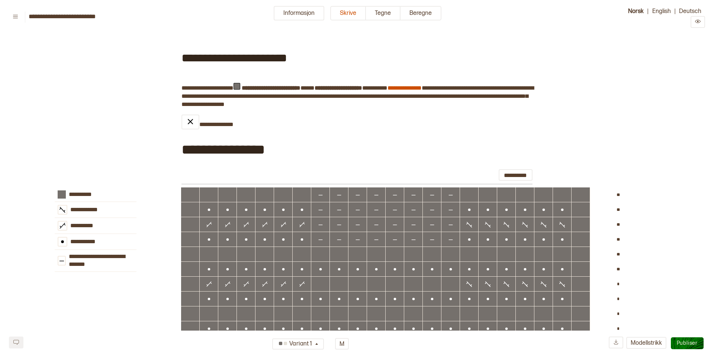
click at [688, 345] on span "Publiser" at bounding box center [687, 343] width 21 height 6
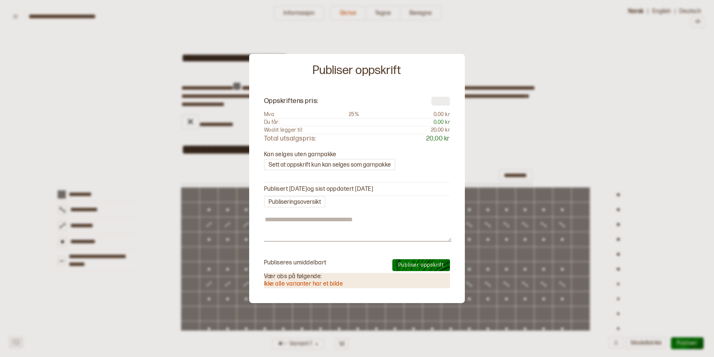
click at [436, 103] on input "number" at bounding box center [441, 100] width 19 height 9
type input "*"
type textarea "*"
type input "**"
type textarea "*"
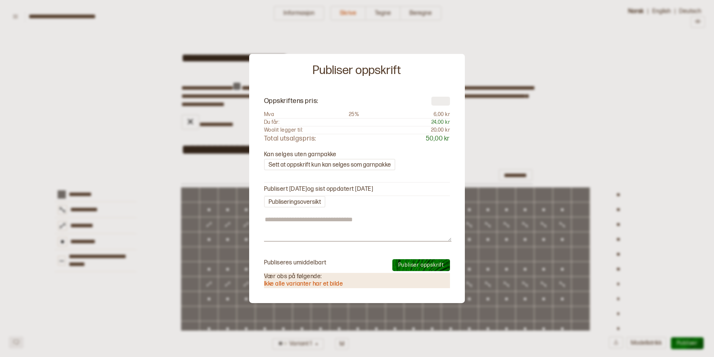
type input "**"
click at [414, 264] on span "Publiser oppskrift" at bounding box center [421, 265] width 46 height 6
type textarea "*"
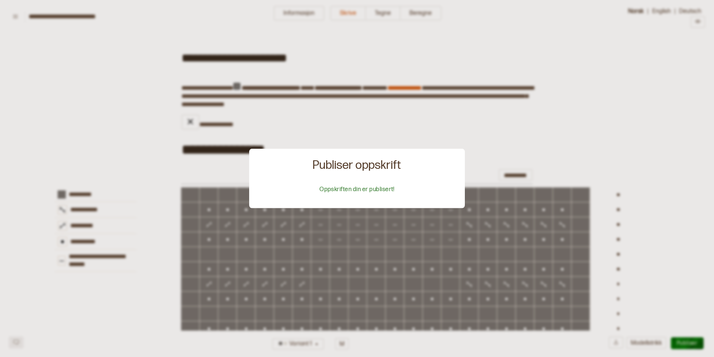
click at [491, 120] on div at bounding box center [357, 178] width 714 height 357
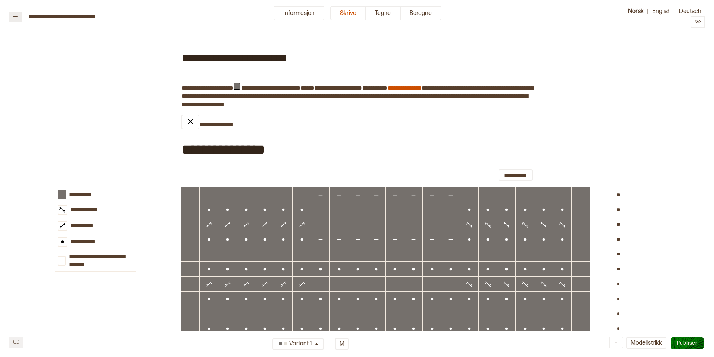
click at [16, 16] on icon at bounding box center [16, 17] width 6 height 6
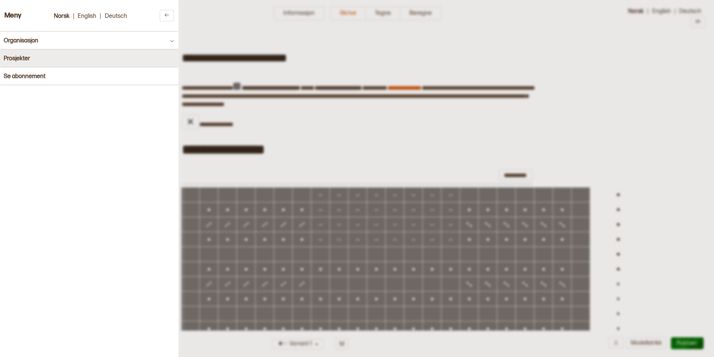
click at [13, 60] on h4 "Prosjekter" at bounding box center [17, 58] width 26 height 7
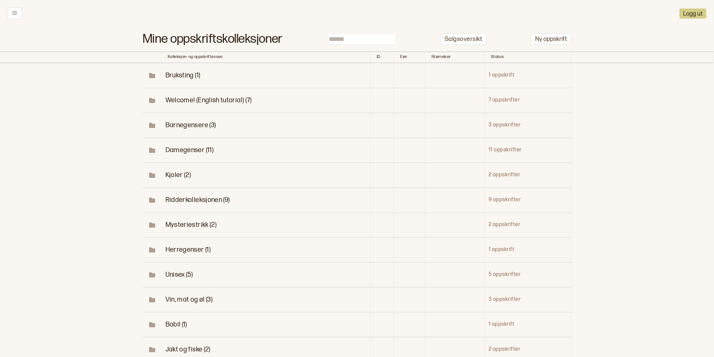
click at [177, 222] on span "Mysteriestrikk (2)" at bounding box center [191, 225] width 51 height 8
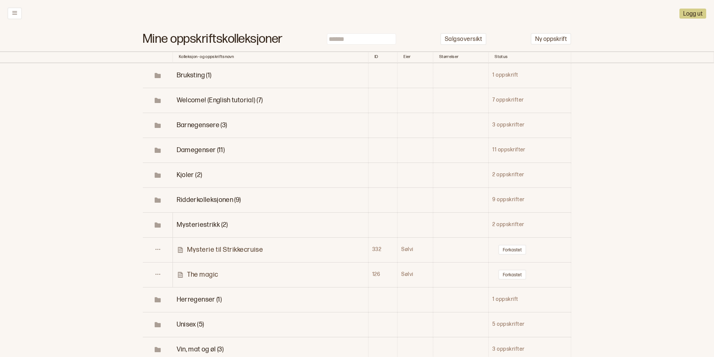
click at [198, 273] on p "The magic" at bounding box center [202, 274] width 31 height 9
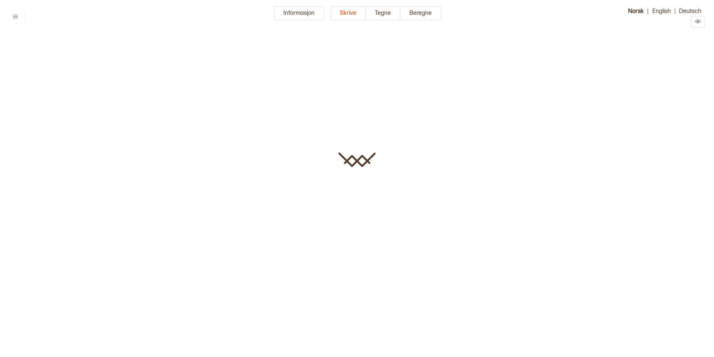
type input "*********"
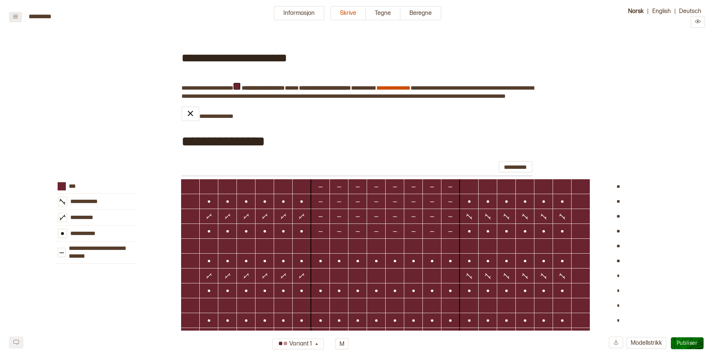
click at [17, 14] on icon at bounding box center [16, 17] width 6 height 6
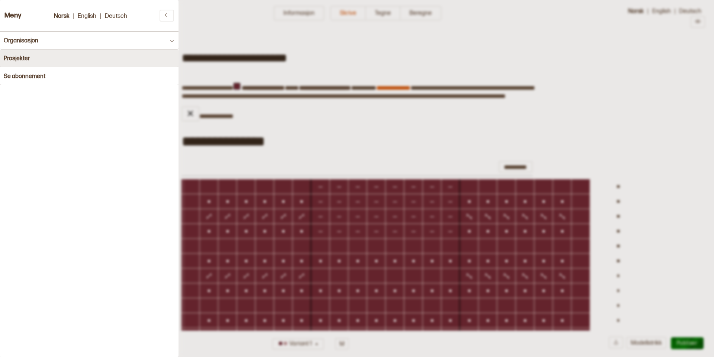
click at [25, 62] on h4 "Prosjekter" at bounding box center [17, 58] width 26 height 7
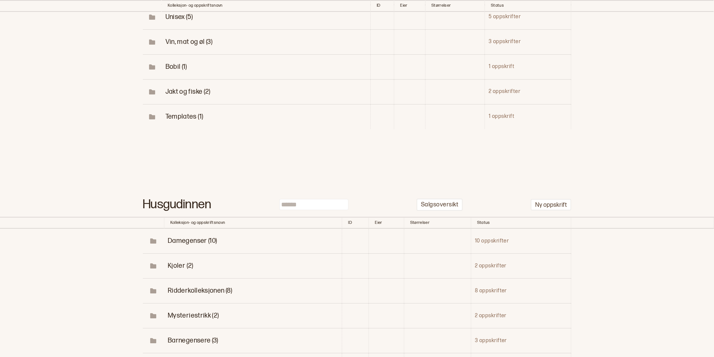
scroll to position [260, 0]
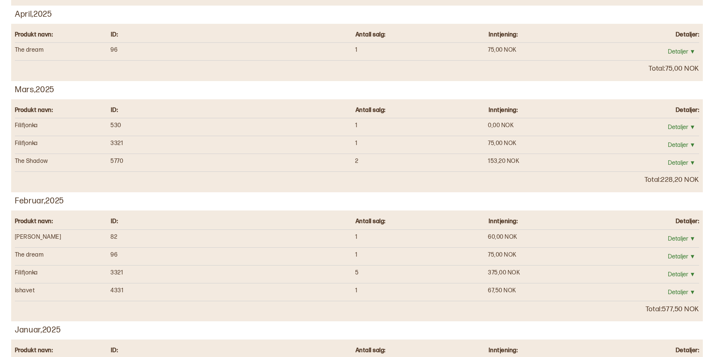
scroll to position [317, 0]
